Goal: Information Seeking & Learning: Learn about a topic

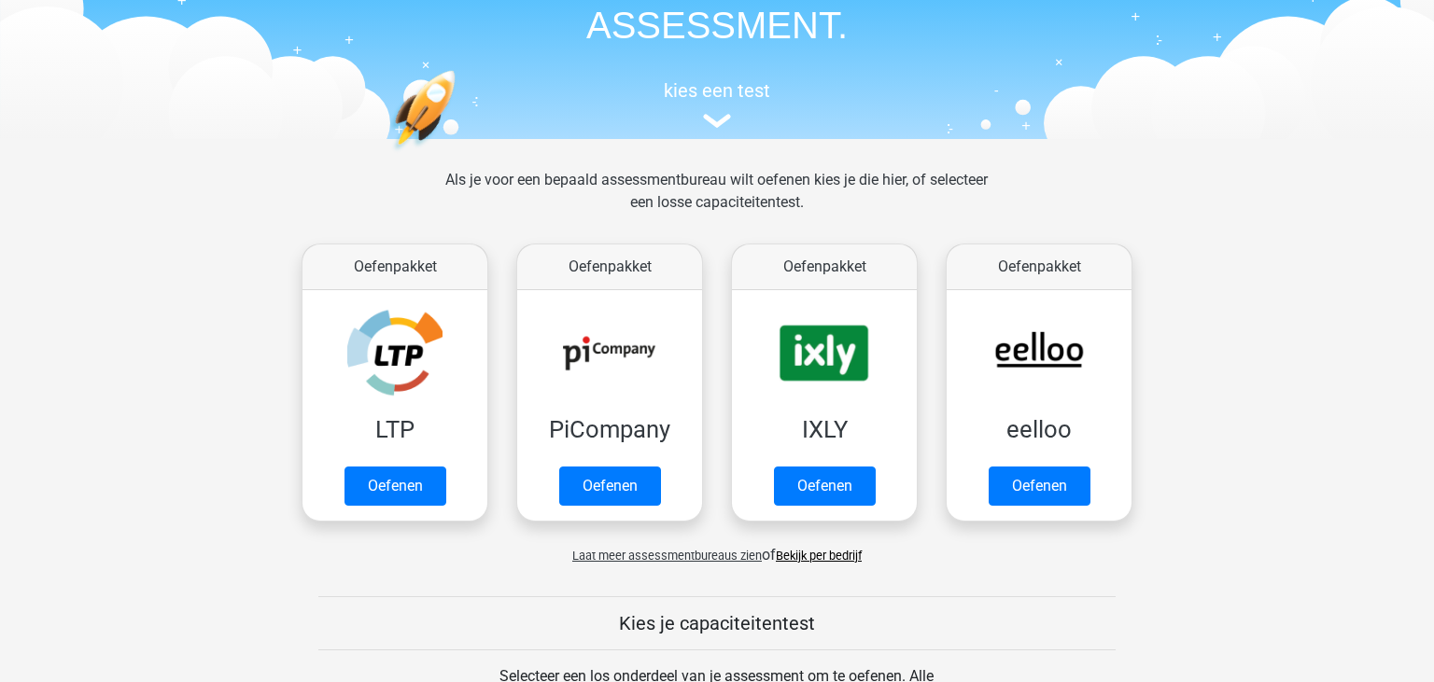
scroll to position [124, 0]
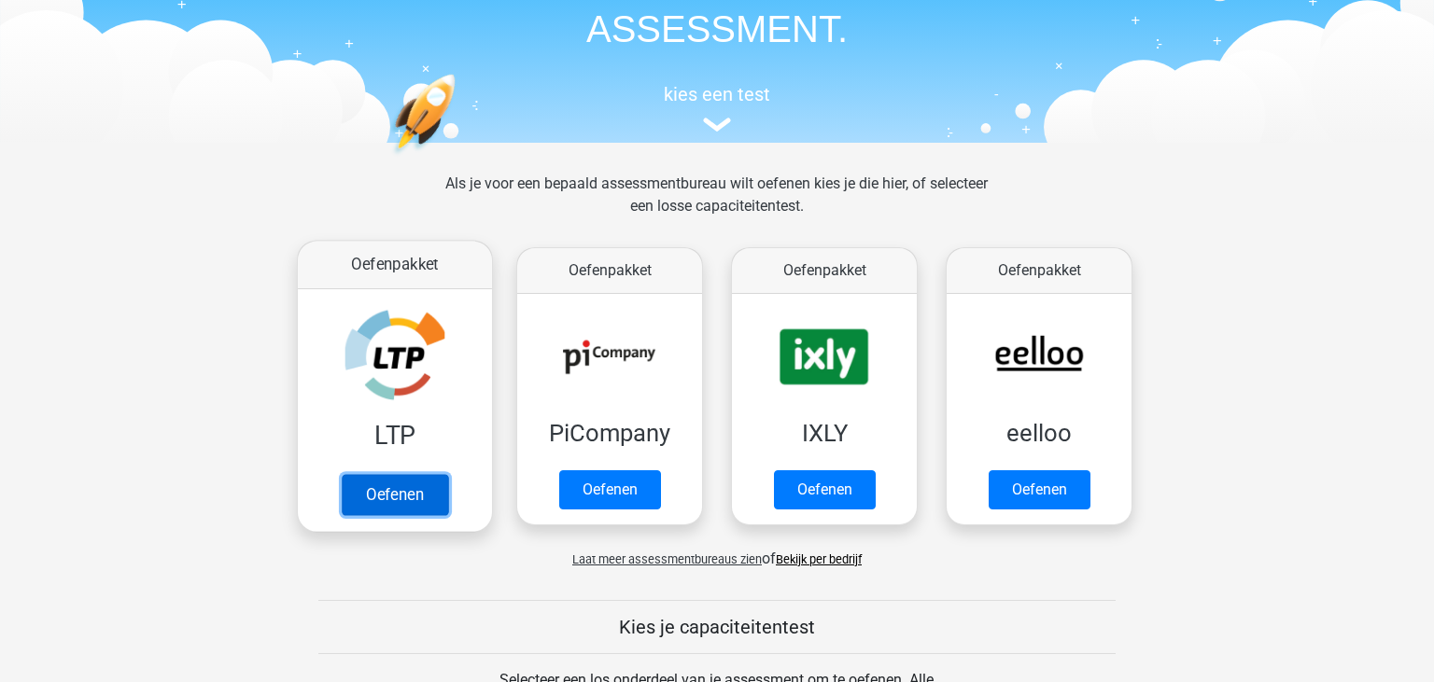
click at [387, 474] on link "Oefenen" at bounding box center [395, 494] width 106 height 41
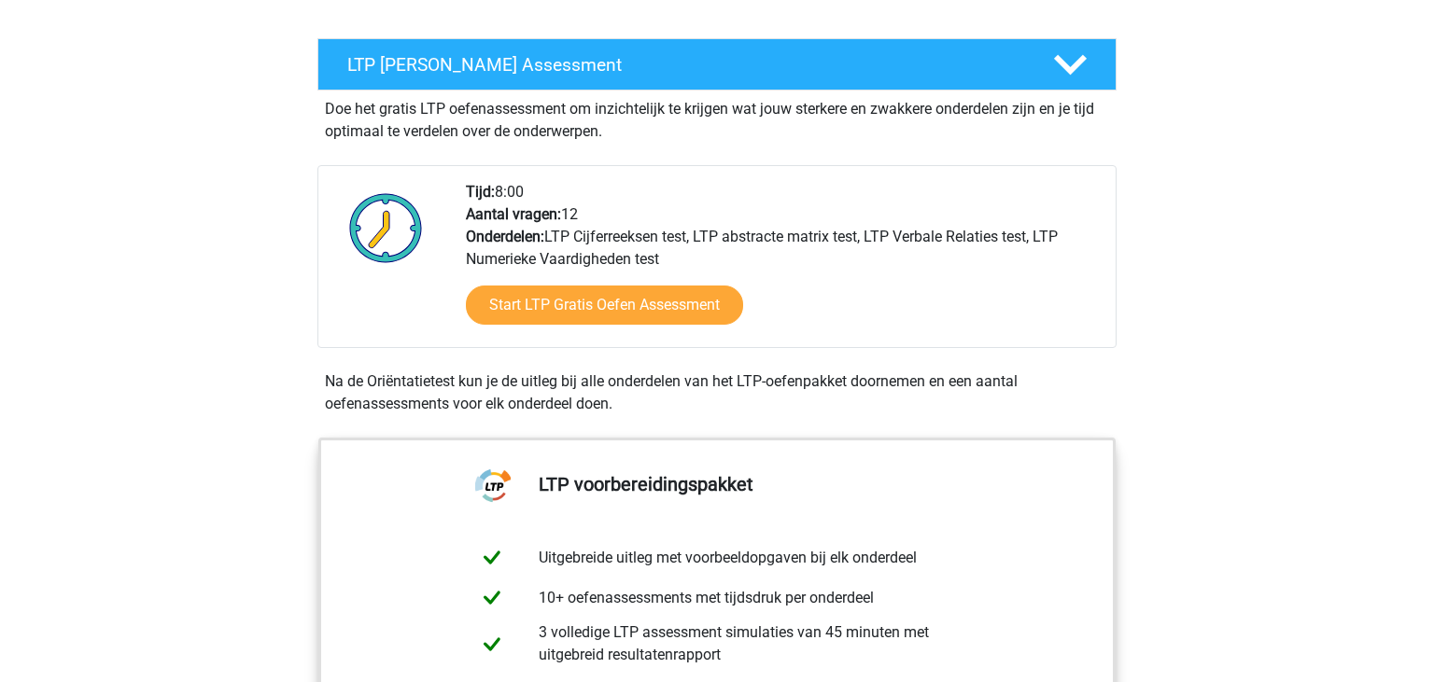
scroll to position [310, 0]
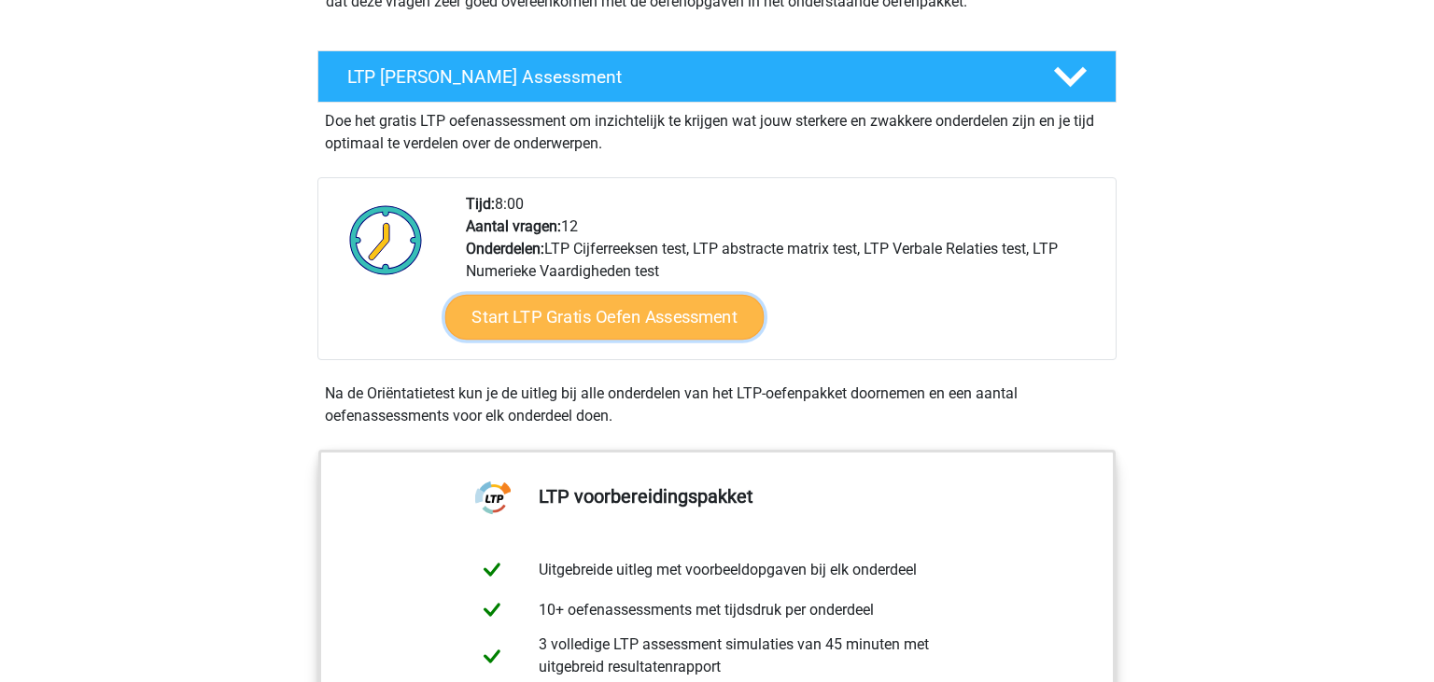
click at [692, 308] on link "Start LTP Gratis Oefen Assessment" at bounding box center [604, 317] width 319 height 45
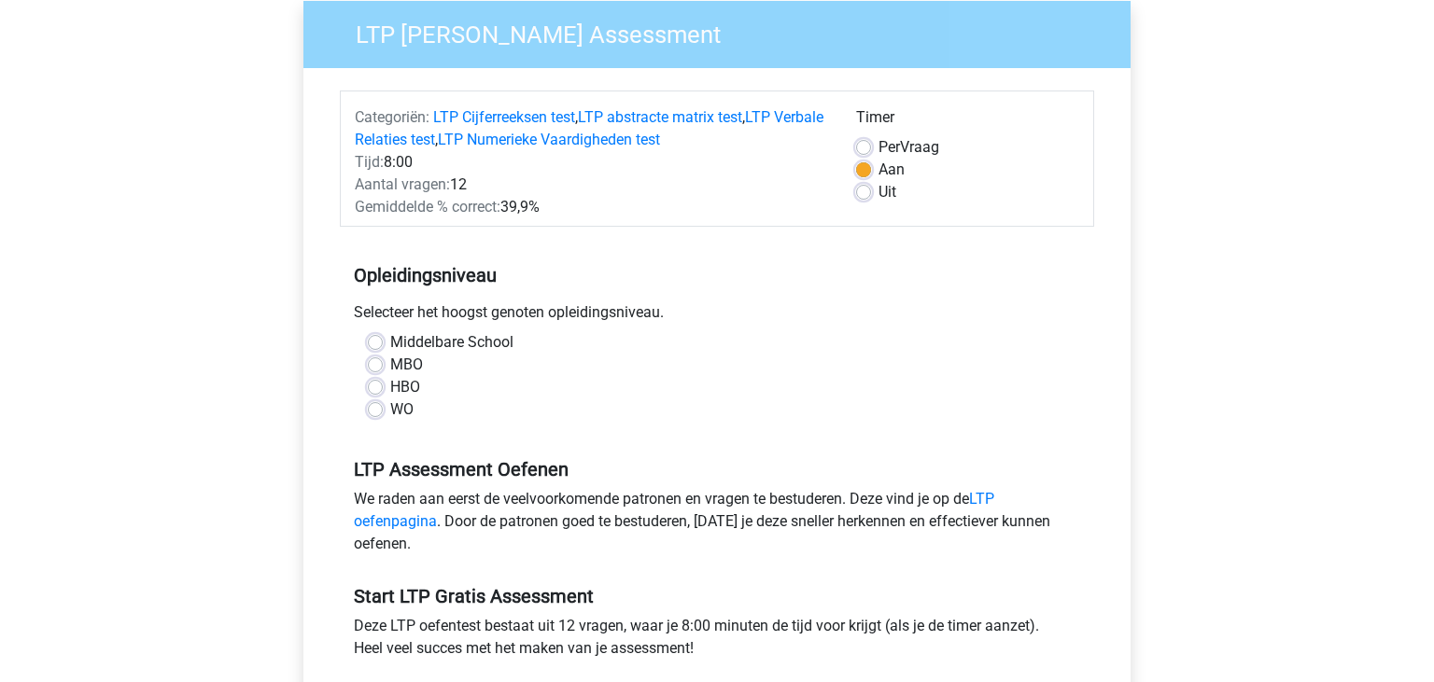
scroll to position [161, 0]
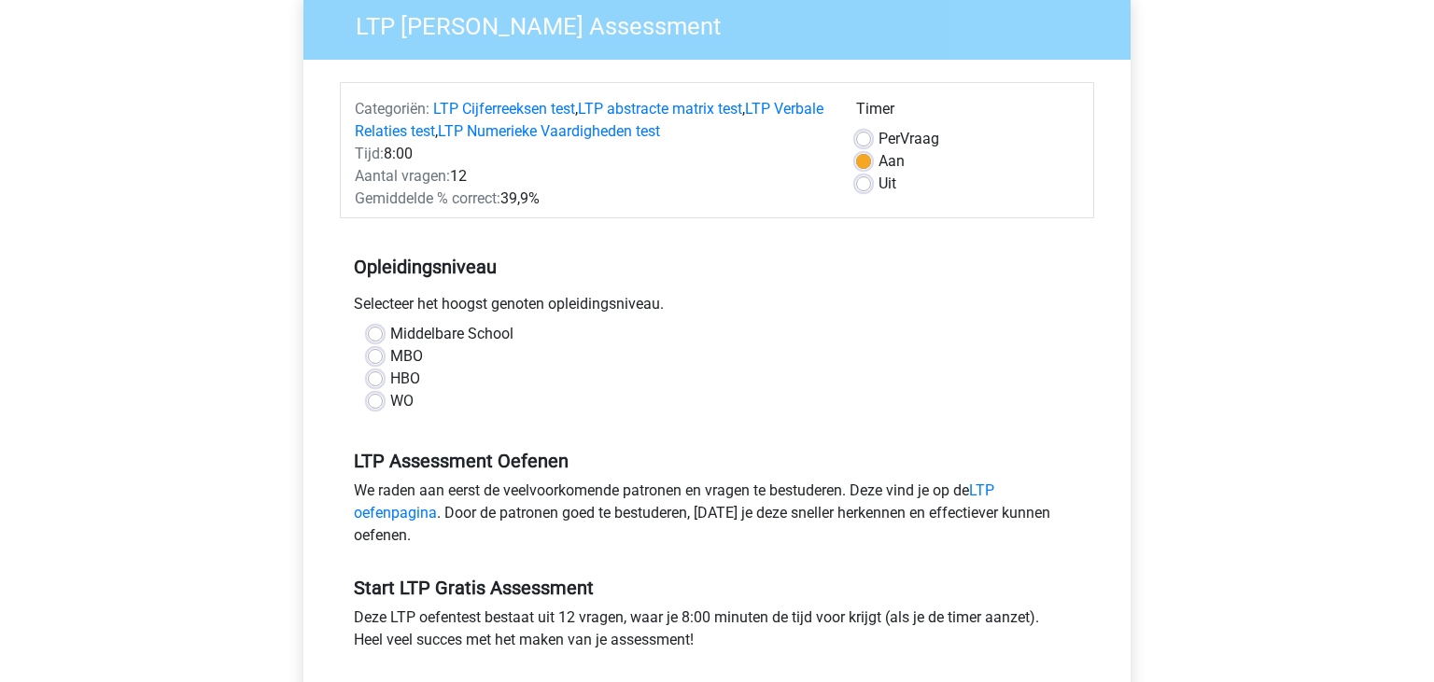
click at [390, 331] on label "Middelbare School" at bounding box center [451, 334] width 123 height 22
click at [373, 331] on input "Middelbare School" at bounding box center [375, 332] width 15 height 19
radio input "true"
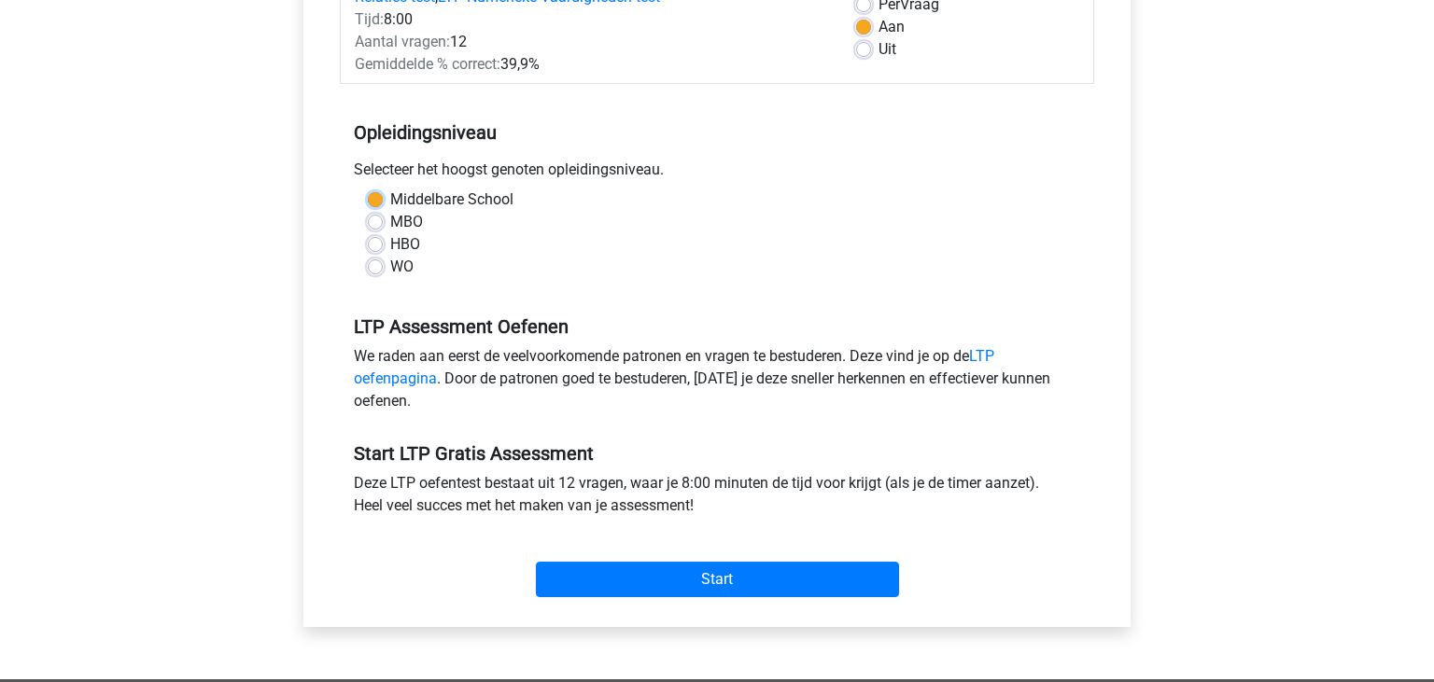
scroll to position [324, 0]
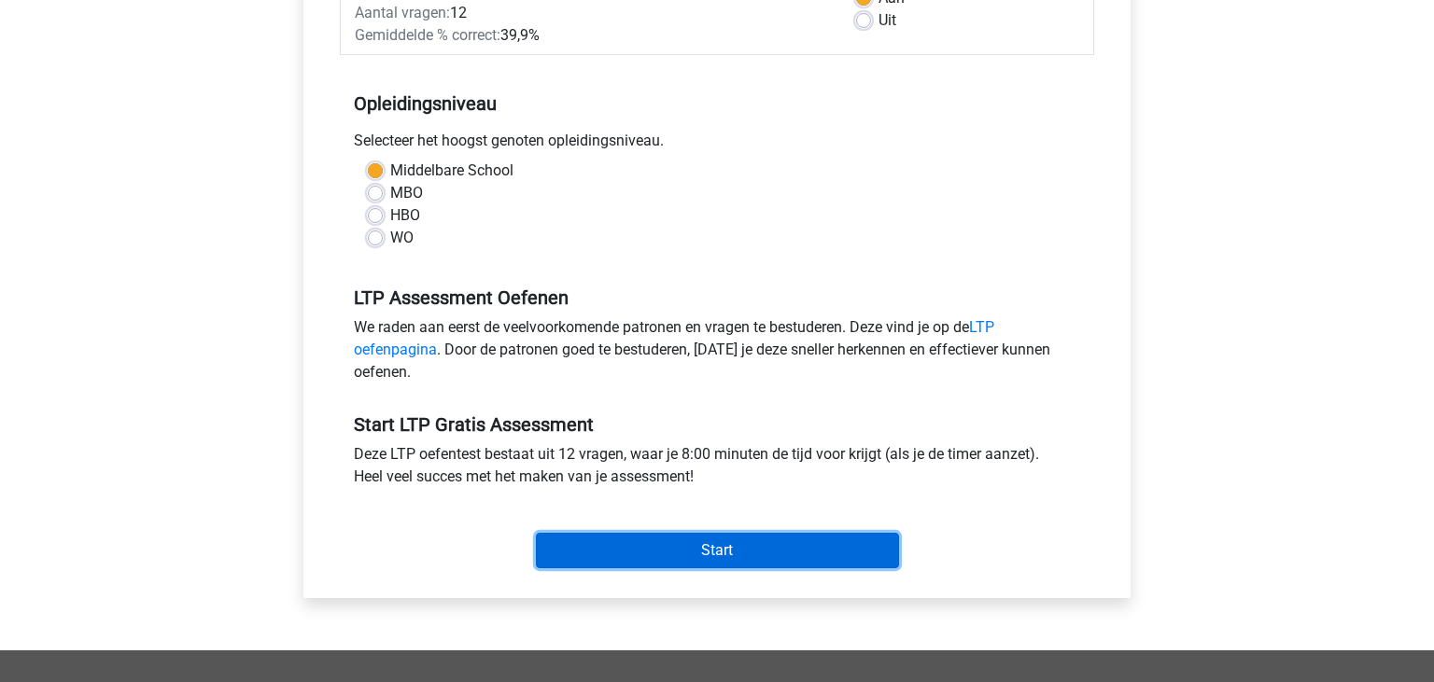
click at [755, 539] on input "Start" at bounding box center [717, 550] width 363 height 35
